Goal: Task Accomplishment & Management: Use online tool/utility

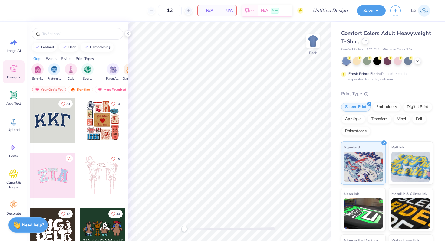
click at [365, 42] on icon at bounding box center [365, 41] width 3 height 3
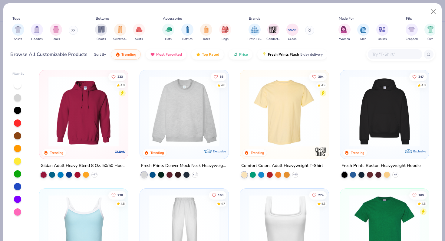
click at [378, 54] on input "text" at bounding box center [395, 54] width 47 height 7
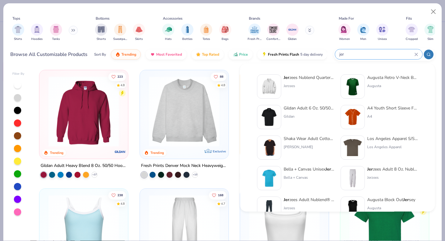
type input "jer"
click at [316, 77] on div "Jer zees Nublend Quarter-Zip Cadet Collar Sweatshirt" at bounding box center [309, 78] width 51 height 6
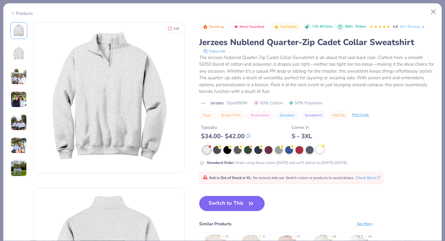
click at [321, 151] on div at bounding box center [320, 150] width 8 height 8
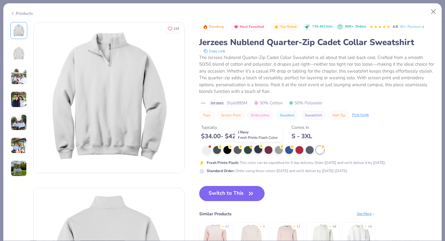
click at [258, 150] on div at bounding box center [259, 150] width 8 height 8
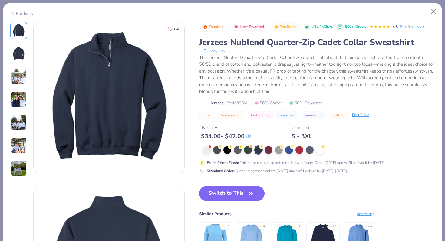
click at [250, 193] on icon "button" at bounding box center [251, 194] width 8 height 8
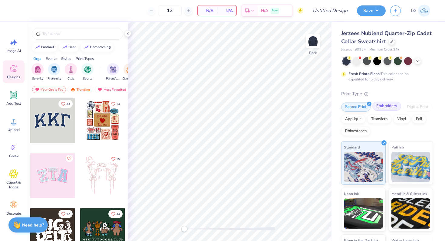
click at [389, 108] on div "Embroidery" at bounding box center [387, 106] width 29 height 9
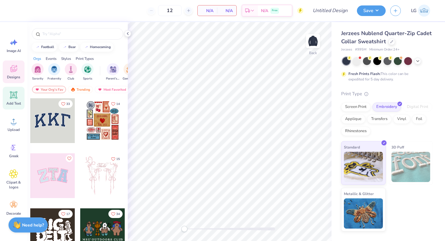
click at [13, 98] on icon at bounding box center [14, 95] width 6 height 6
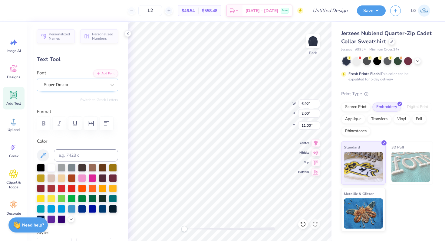
click at [68, 86] on div "Super Dream" at bounding box center [75, 84] width 64 height 9
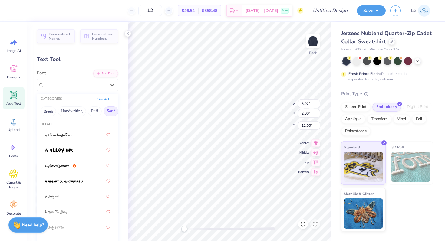
click at [109, 112] on button "Serif" at bounding box center [111, 112] width 15 height 10
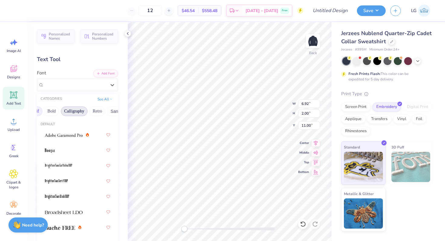
scroll to position [0, 79]
click at [95, 111] on button "Retro" at bounding box center [95, 112] width 16 height 10
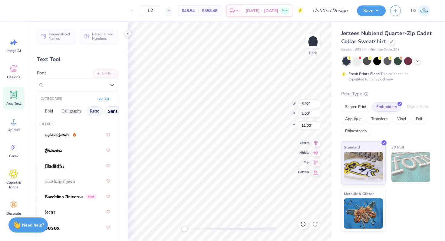
click at [115, 111] on button "Sans Serif" at bounding box center [118, 112] width 26 height 10
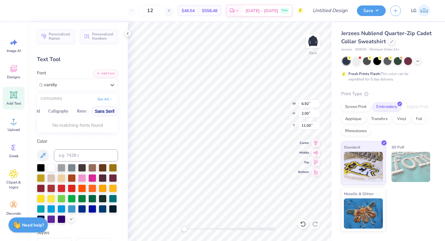
scroll to position [0, 91]
click at [107, 110] on button "Sans Serif" at bounding box center [106, 112] width 26 height 10
click at [82, 134] on div "Varsity Team" at bounding box center [77, 135] width 65 height 11
type input "varsity"
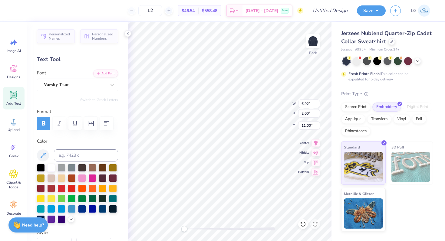
type textarea "Phi delta theta"
click at [72, 207] on div at bounding box center [72, 209] width 8 height 8
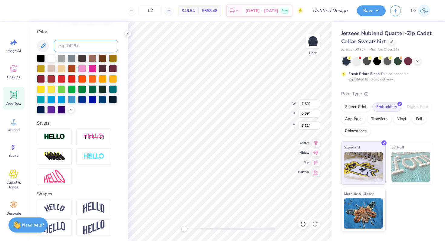
scroll to position [135, 0]
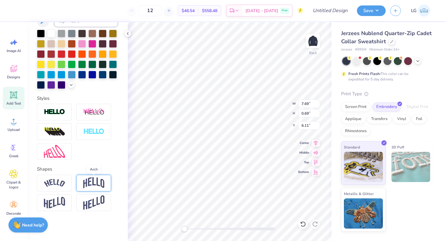
click at [87, 182] on img at bounding box center [93, 184] width 21 height 12
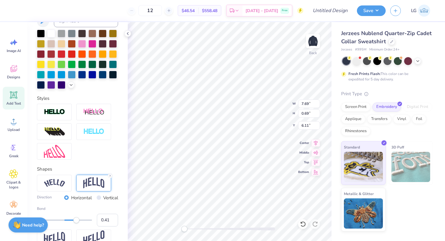
type input "0.40"
click at [75, 221] on div "Accessibility label" at bounding box center [75, 221] width 6 height 6
type input "0.29"
drag, startPoint x: 76, startPoint y: 222, endPoint x: 72, endPoint y: 221, distance: 3.7
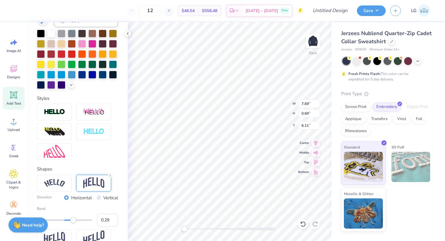
click at [72, 221] on div "Accessibility label" at bounding box center [73, 221] width 6 height 6
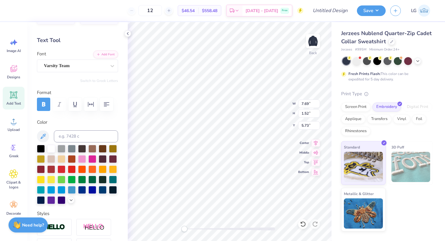
scroll to position [0, 0]
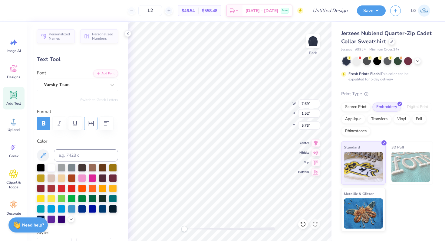
click at [94, 122] on icon "button" at bounding box center [90, 123] width 7 height 7
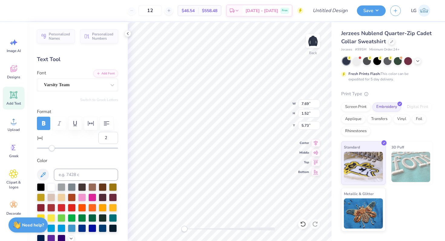
type input "1"
click at [51, 148] on div "Accessibility label" at bounding box center [51, 148] width 6 height 6
type input "-3"
click at [48, 148] on div "Accessibility label" at bounding box center [51, 148] width 6 height 6
type input "-7"
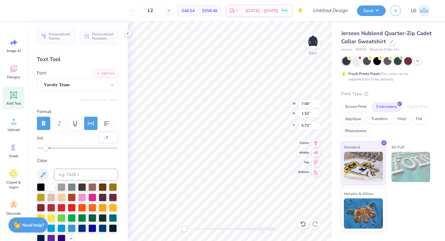
drag, startPoint x: 48, startPoint y: 149, endPoint x: 45, endPoint y: 149, distance: 3.0
click at [46, 149] on div "Accessibility label" at bounding box center [46, 148] width 6 height 6
type input "-3"
drag, startPoint x: 45, startPoint y: 149, endPoint x: 48, endPoint y: 149, distance: 3.3
click at [48, 149] on div "Accessibility label" at bounding box center [47, 148] width 6 height 6
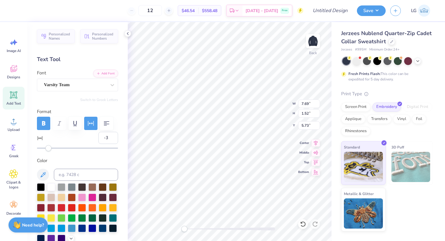
type input "-2"
click at [49, 150] on div "Accessibility label" at bounding box center [48, 148] width 6 height 6
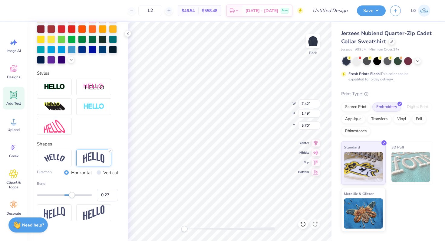
scroll to position [180, 0]
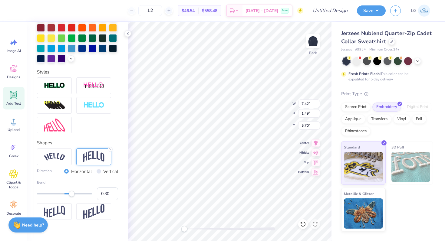
type input "0.31"
click at [73, 195] on div "Accessibility label" at bounding box center [72, 194] width 6 height 6
click at [272, 110] on div "Back W 7.42 7.42 " H 1.64 1.64 " Y 3.00 3.00 " Center Middle Top Bottom" at bounding box center [230, 131] width 204 height 219
type input "-0.13"
drag, startPoint x: 72, startPoint y: 195, endPoint x: 61, endPoint y: 193, distance: 12.0
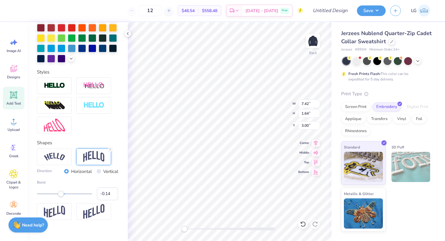
click at [61, 193] on div "Accessibility label" at bounding box center [61, 194] width 6 height 6
type input "0.05"
drag, startPoint x: 61, startPoint y: 194, endPoint x: 65, endPoint y: 194, distance: 4.3
click at [66, 194] on div "Accessibility label" at bounding box center [65, 194] width 6 height 6
type input "0.13"
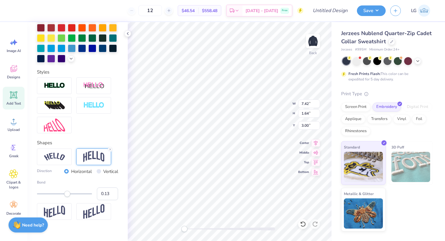
click at [68, 195] on div "Accessibility label" at bounding box center [67, 194] width 6 height 6
type input "0.26"
drag, startPoint x: 68, startPoint y: 195, endPoint x: 72, endPoint y: 195, distance: 3.6
click at [72, 195] on div "Accessibility label" at bounding box center [71, 194] width 6 height 6
type input "0.36"
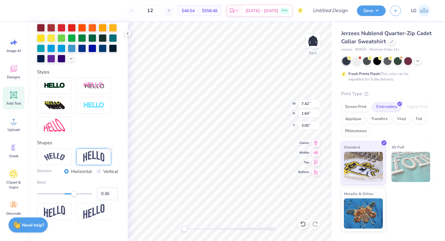
click at [75, 195] on div "Accessibility label" at bounding box center [74, 194] width 6 height 6
type input "0.32"
click at [73, 195] on div "Accessibility label" at bounding box center [73, 194] width 6 height 6
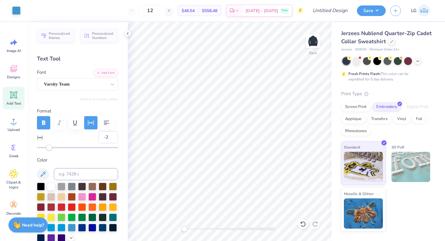
scroll to position [0, 0]
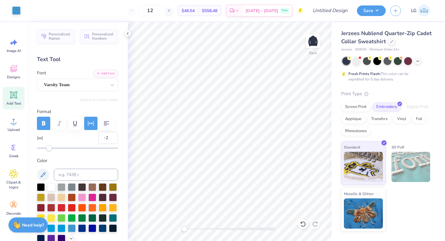
click at [13, 96] on icon at bounding box center [14, 95] width 6 height 6
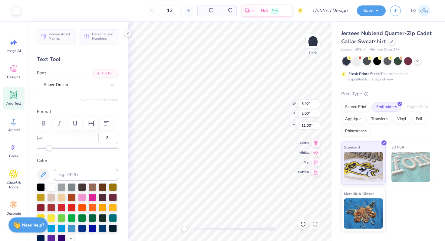
type input "0"
click at [101, 84] on div "Super Dream" at bounding box center [75, 84] width 64 height 9
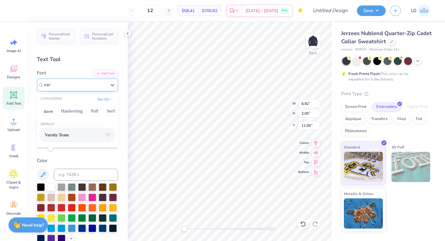
click at [69, 137] on span "Varsity Team" at bounding box center [57, 135] width 24 height 6
type input "var"
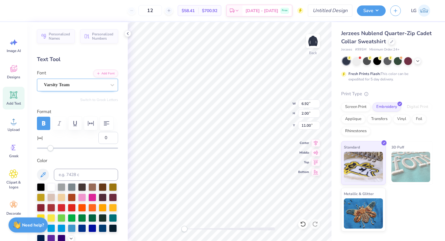
type textarea "1848"
type input "-2"
type input "7.37"
type input "1.66"
type input "3.00"
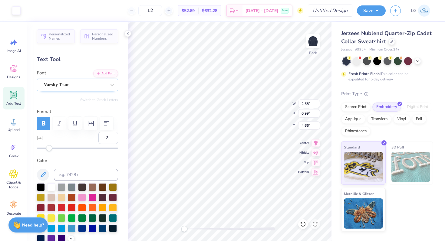
type input "0"
click at [268, 105] on div "Back W 1.39 H 0.53 Y 4.13 Center Middle Top Bottom" at bounding box center [230, 131] width 204 height 219
click at [61, 188] on div at bounding box center [62, 187] width 8 height 8
click at [70, 186] on div at bounding box center [72, 187] width 8 height 8
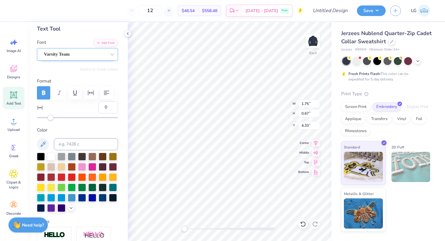
scroll to position [34, 0]
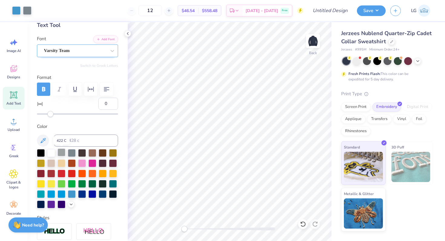
click at [60, 152] on div at bounding box center [62, 153] width 8 height 8
click at [16, 96] on icon at bounding box center [14, 95] width 6 height 6
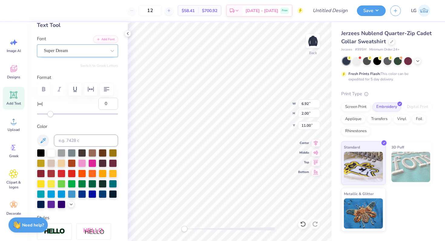
click at [96, 55] on div "Super Dream" at bounding box center [77, 51] width 81 height 13
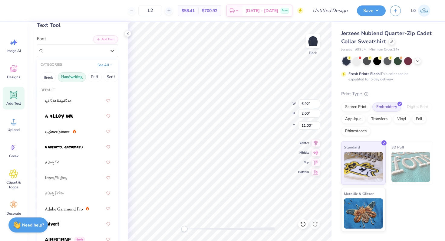
scroll to position [0, 0]
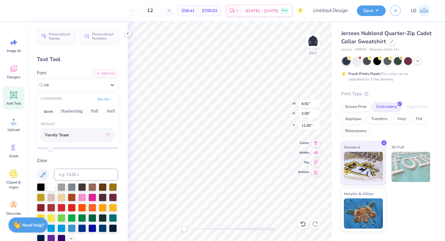
click at [67, 135] on span "Varsity Team" at bounding box center [57, 135] width 24 height 6
type input "va"
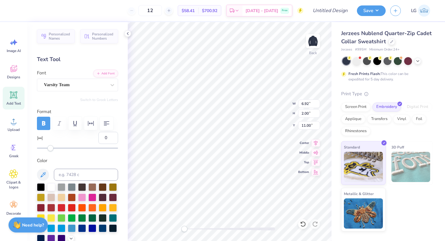
scroll to position [0, 0]
type textarea "Lambda"
click at [72, 229] on div at bounding box center [72, 228] width 8 height 8
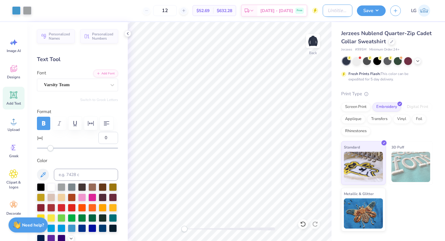
click at [333, 14] on input "Design Title" at bounding box center [338, 11] width 30 height 12
type input "Phi Delt Gen Merch"
click at [374, 13] on button "Save" at bounding box center [371, 10] width 29 height 11
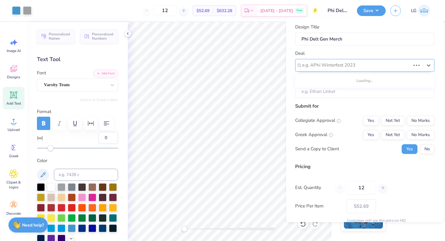
click at [357, 68] on div at bounding box center [356, 65] width 108 height 8
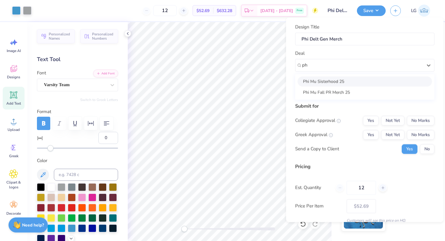
type input "p"
type input "Phi De"
click at [347, 147] on div "Send a Copy to Client Yes No" at bounding box center [364, 149] width 139 height 10
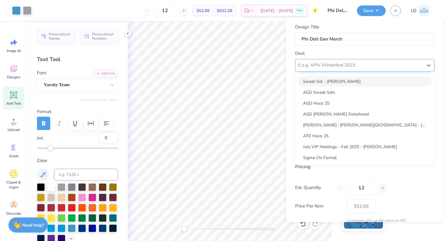
click at [337, 64] on div at bounding box center [362, 65] width 121 height 8
click at [353, 42] on input "Phi Delt Gen Merch" at bounding box center [364, 38] width 139 height 13
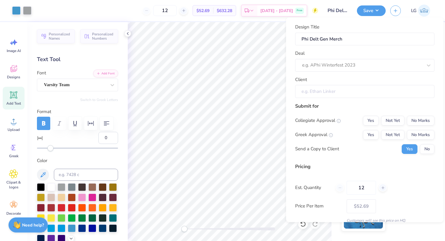
click at [349, 95] on input "Client" at bounding box center [364, 91] width 139 height 13
click at [341, 91] on input "Client" at bounding box center [364, 91] width 139 height 13
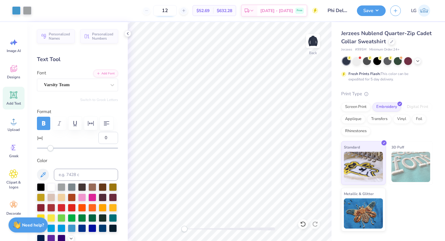
drag, startPoint x: 177, startPoint y: 12, endPoint x: 168, endPoint y: 11, distance: 8.9
click at [168, 11] on input "12" at bounding box center [165, 10] width 24 height 11
type input "40"
click at [366, 8] on button "Save" at bounding box center [371, 10] width 29 height 11
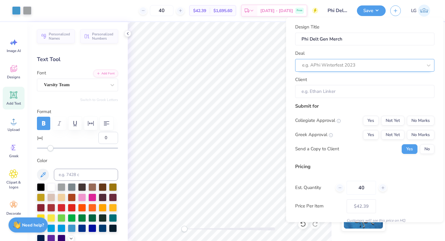
click at [338, 65] on div at bounding box center [362, 65] width 121 height 8
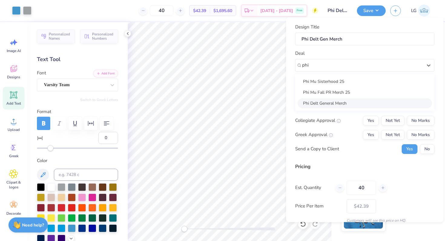
click at [336, 100] on div "Phi Delt General Merch" at bounding box center [365, 103] width 135 height 10
type input "phi"
type input "[PERSON_NAME]"
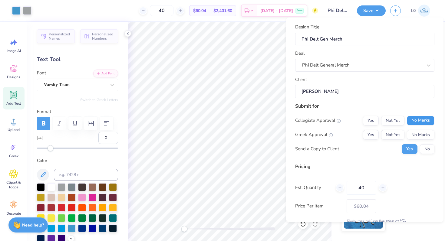
click at [421, 123] on button "No Marks" at bounding box center [421, 121] width 28 height 10
click at [372, 134] on button "Yes" at bounding box center [371, 135] width 16 height 10
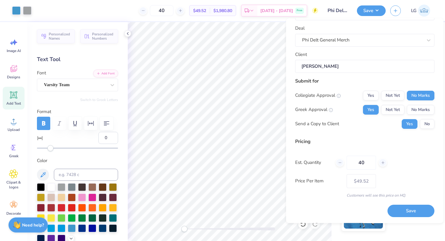
click at [430, 130] on div "Submit for Collegiate Approval Yes Not Yet No Marks Greek Approval Yes Not Yet …" at bounding box center [364, 106] width 139 height 56
click at [428, 126] on button "No" at bounding box center [427, 124] width 15 height 10
click at [411, 211] on button "Save" at bounding box center [411, 211] width 47 height 12
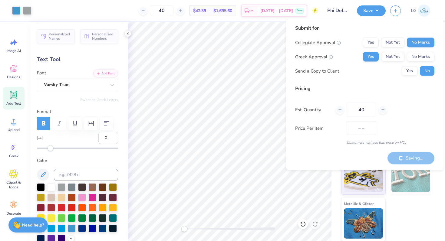
type input "$49.52"
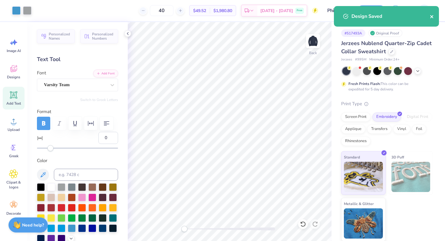
click at [433, 18] on icon "close" at bounding box center [432, 16] width 3 height 3
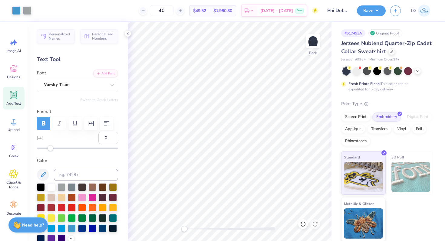
click at [206, 11] on span "$49.52" at bounding box center [199, 11] width 13 height 6
type input "4.70"
type input "2.42"
type input "3.12"
type input "6.42"
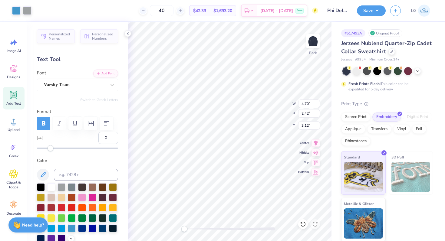
type input "2.97"
type input "2.61"
type input "3.00"
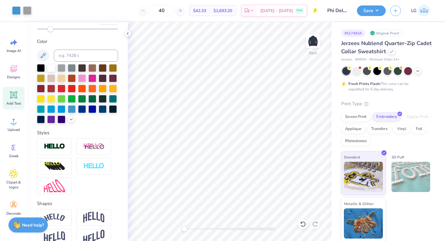
scroll to position [154, 0]
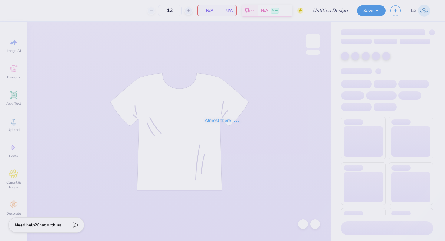
type input "40"
type input "Phi Delt Gen Merch"
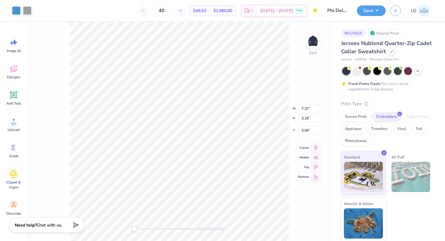
type input "5.18"
type input "2.58"
type input "3.11"
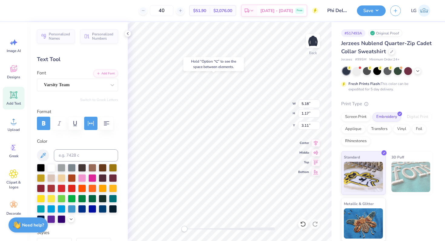
type input "6.18"
type input "1.39"
type input "2.99"
click at [306, 48] on img at bounding box center [313, 41] width 24 height 24
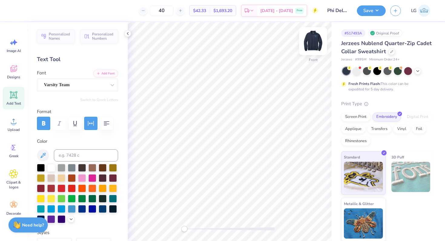
click at [308, 49] on img at bounding box center [313, 41] width 24 height 24
type input "4.32"
type input "2.15"
type input "3.08"
type input "3.05"
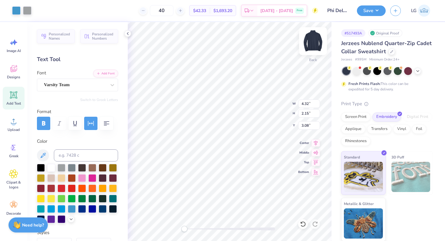
type input "1.63"
type input "4.09"
type input "3.61"
type input "1.73"
type input "4.06"
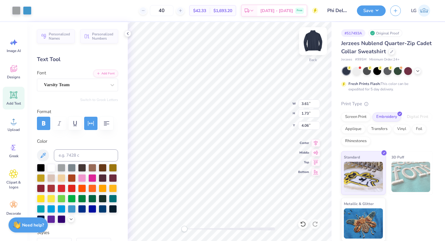
type input "2.52"
type input "1.35"
type input "3.92"
type input "5.49"
type input "6.88"
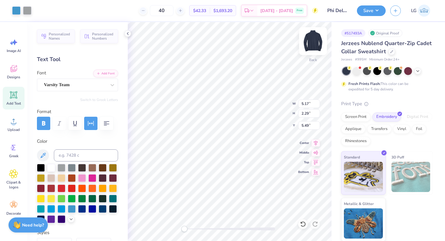
type input "2.78"
type input "5.39"
type input "3.00"
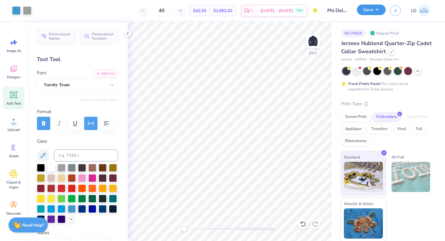
click at [363, 13] on button "Save" at bounding box center [371, 10] width 29 height 11
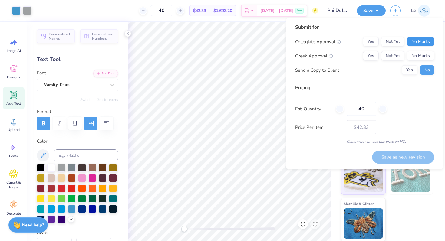
click at [424, 43] on button "No Marks" at bounding box center [421, 42] width 28 height 10
click at [371, 56] on button "Yes" at bounding box center [371, 56] width 16 height 10
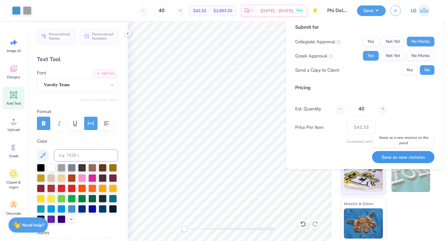
click at [399, 161] on button "Save as new revision" at bounding box center [403, 157] width 62 height 12
type input "$42.33"
